Goal: Information Seeking & Learning: Check status

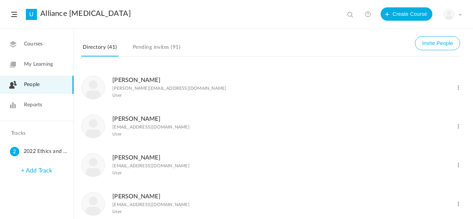
click at [28, 105] on span "Reports" at bounding box center [33, 105] width 18 height 8
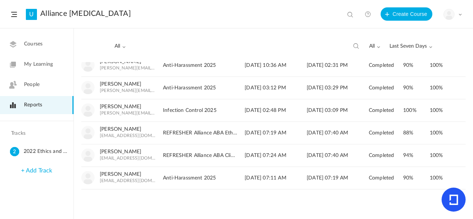
scroll to position [161, 0]
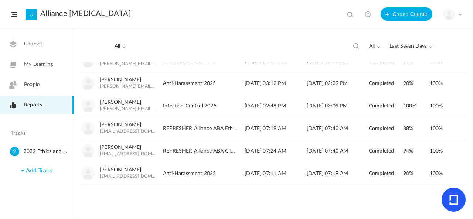
click at [358, 45] on button at bounding box center [356, 46] width 7 height 7
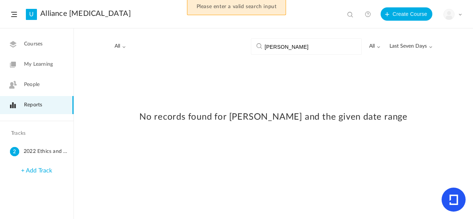
click at [402, 44] on span "Last Seven Days" at bounding box center [411, 46] width 43 height 6
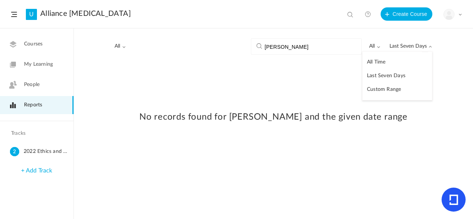
click at [399, 56] on link "All Time" at bounding box center [397, 62] width 69 height 14
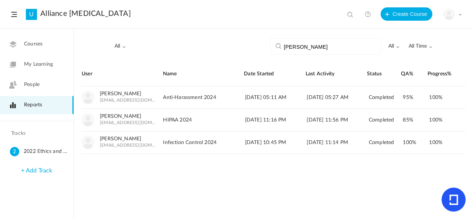
drag, startPoint x: 316, startPoint y: 44, endPoint x: 259, endPoint y: 49, distance: 57.1
click at [259, 49] on div "All All Alliance [MEDICAL_DATA] 2022 Ethics and Mandatory Reporting [PERSON_NAM…" at bounding box center [273, 45] width 399 height 33
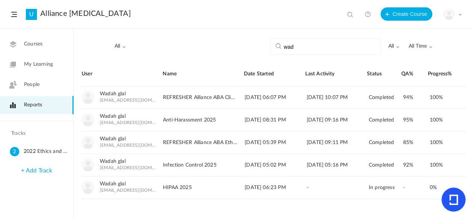
drag, startPoint x: 300, startPoint y: 47, endPoint x: 268, endPoint y: 51, distance: 32.4
click at [268, 51] on div "All All Alliance [MEDICAL_DATA] 2022 Ethics and Mandatory Reporting wad all All…" at bounding box center [273, 45] width 399 height 33
type input "theo"
